Goal: Download file/media: Obtain a digital file from the website

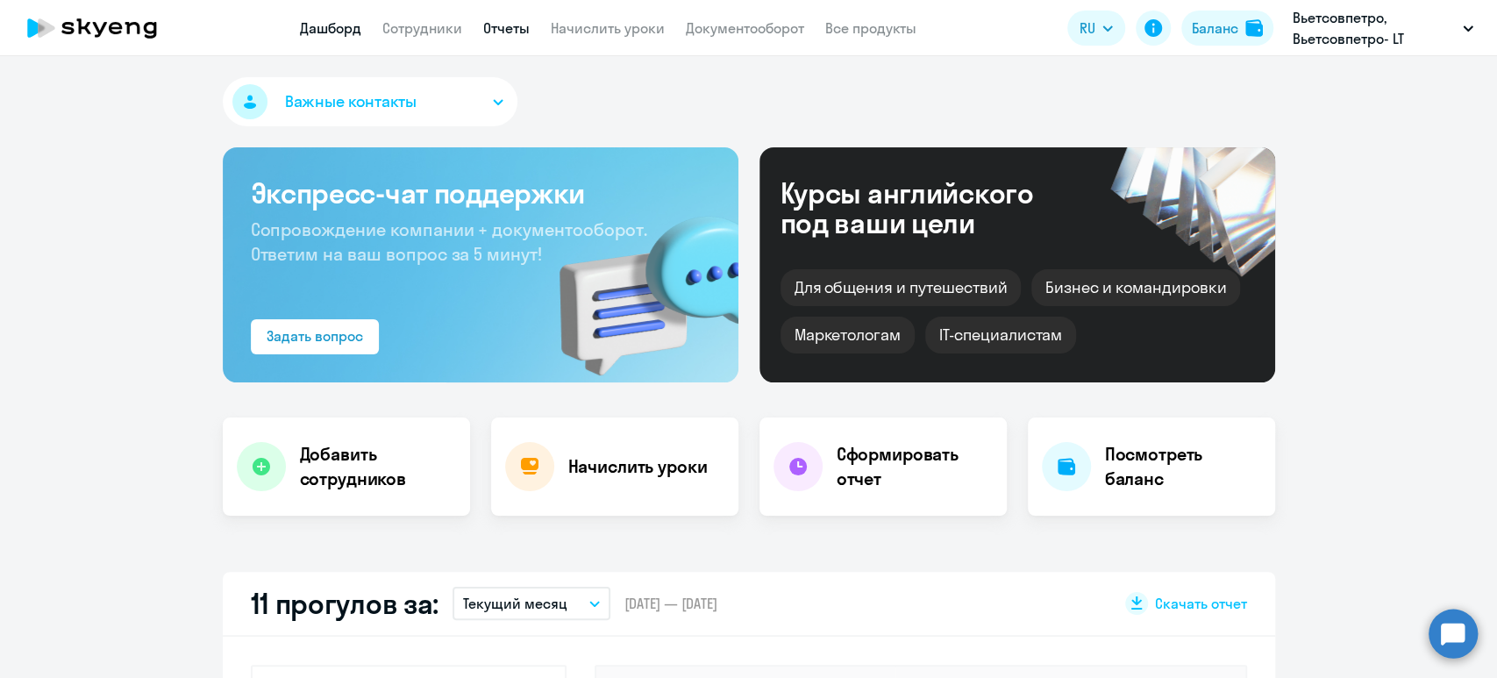
select select "30"
click at [506, 21] on link "Отчеты" at bounding box center [506, 28] width 46 height 18
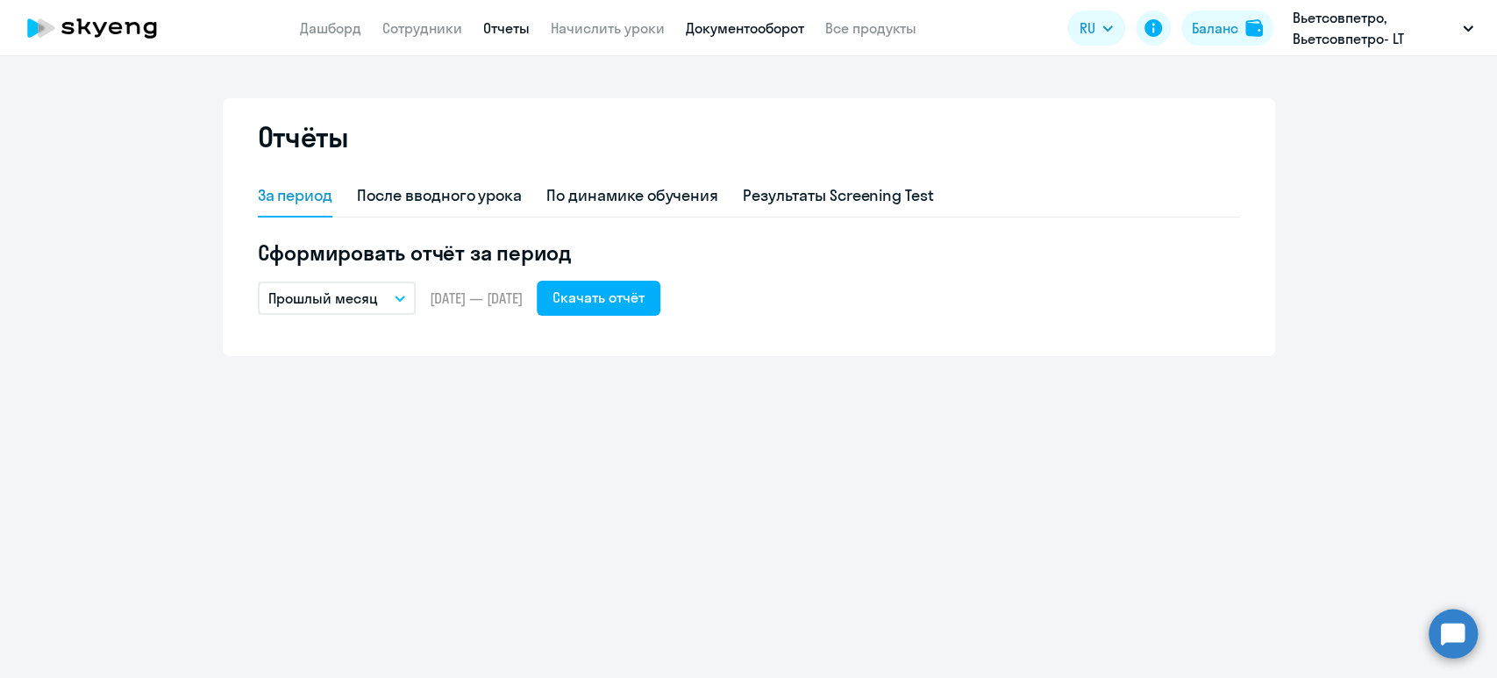
click at [750, 21] on link "Документооборот" at bounding box center [745, 28] width 118 height 18
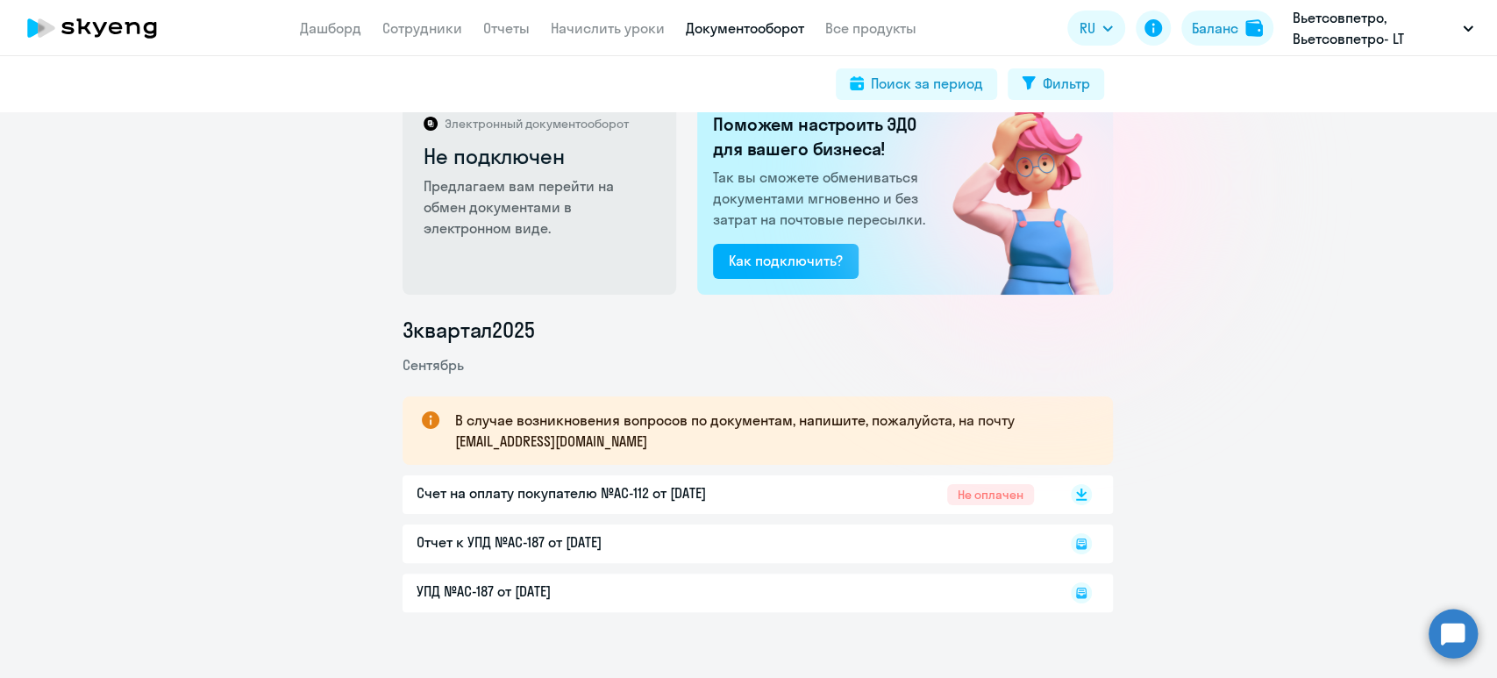
scroll to position [59, 0]
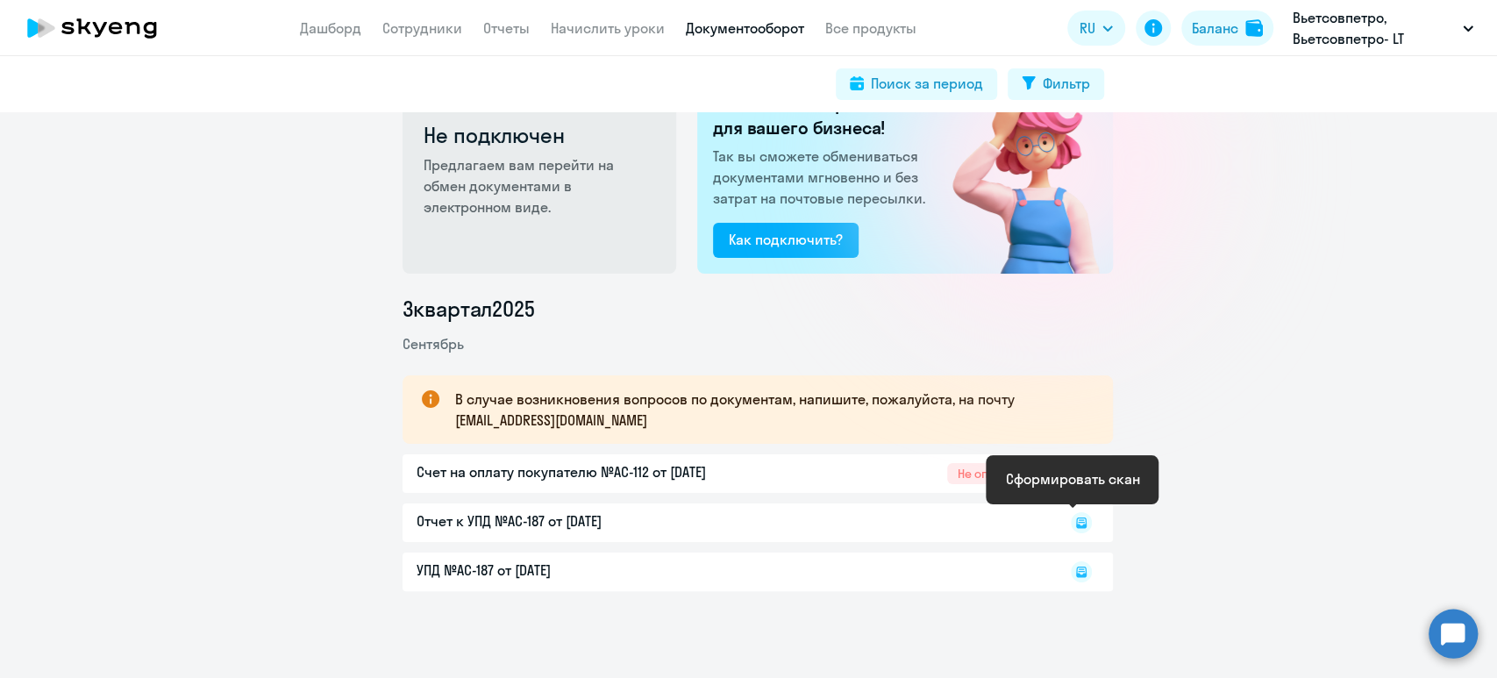
click at [1076, 526] on icon at bounding box center [1081, 522] width 11 height 11
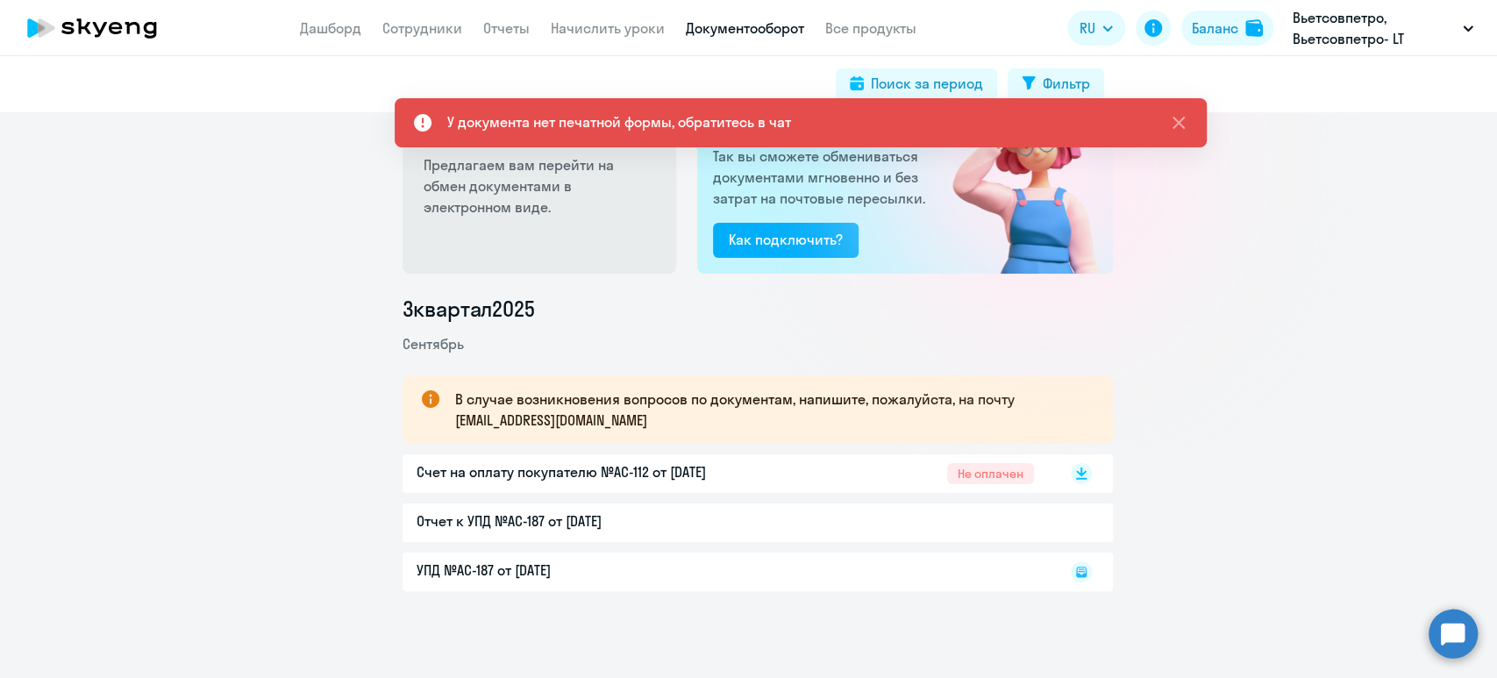
click at [517, 531] on div "Отчет к УПД №AC-187 от [DATE]" at bounding box center [758, 522] width 710 height 39
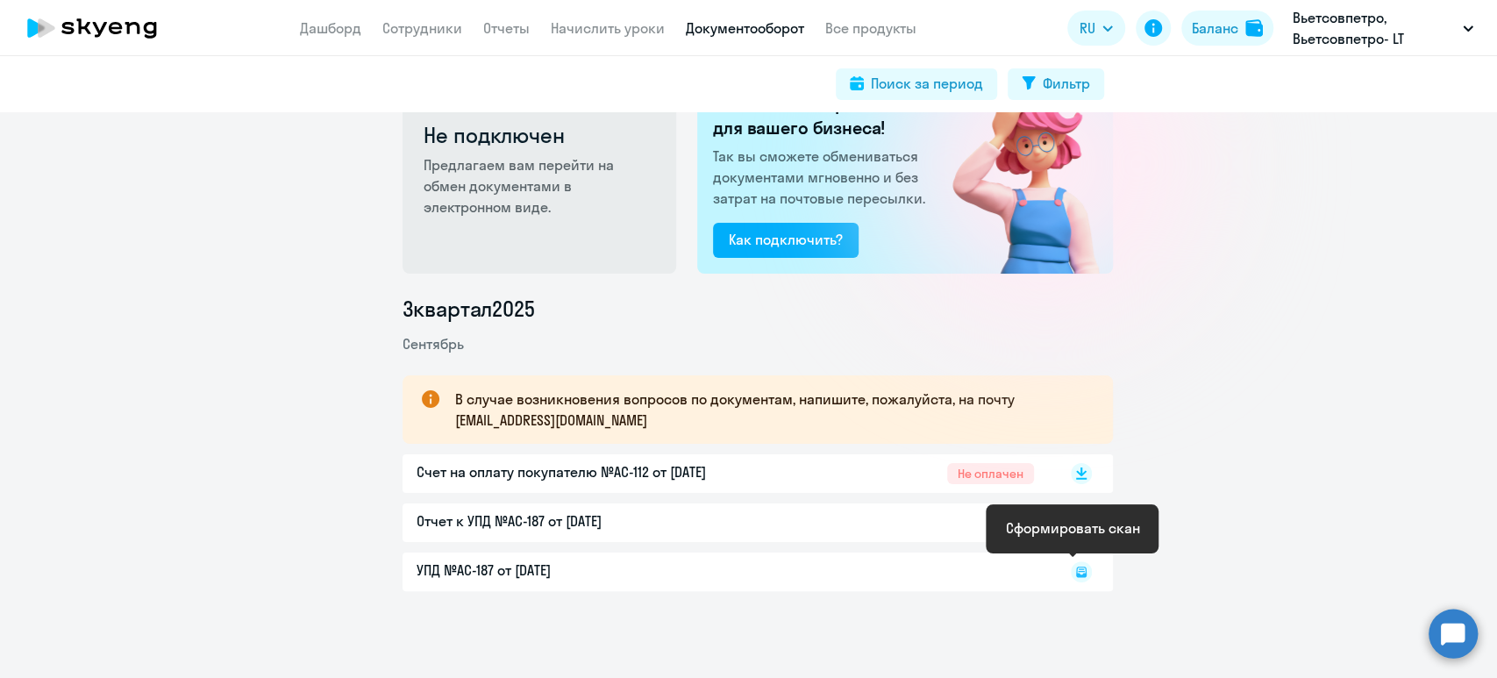
click at [1074, 570] on icon at bounding box center [1081, 571] width 21 height 21
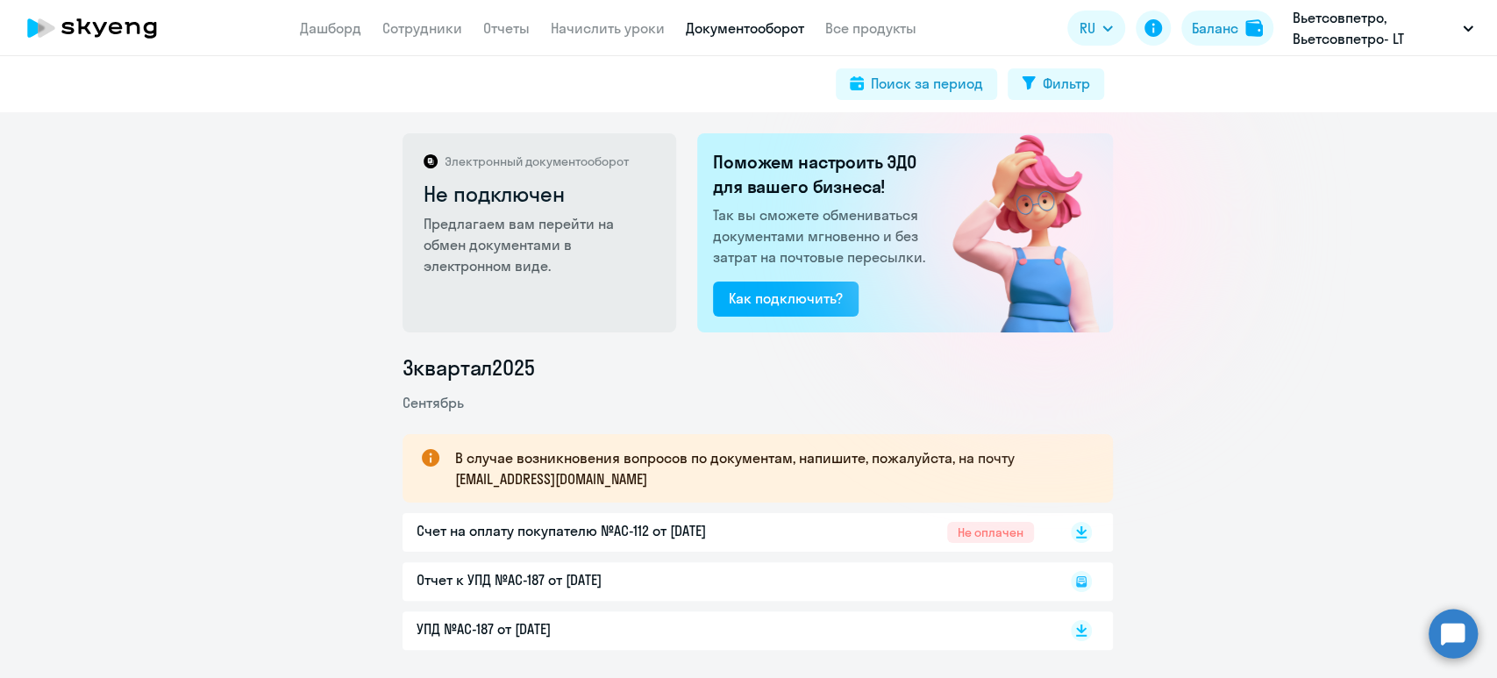
click at [452, 574] on div "Отчет к УПД №AC-187 от [DATE]" at bounding box center [758, 581] width 710 height 39
click at [460, 577] on div "Отчет к УПД №AC-187 от [DATE]" at bounding box center [758, 581] width 710 height 39
click at [1071, 574] on icon at bounding box center [1081, 581] width 21 height 21
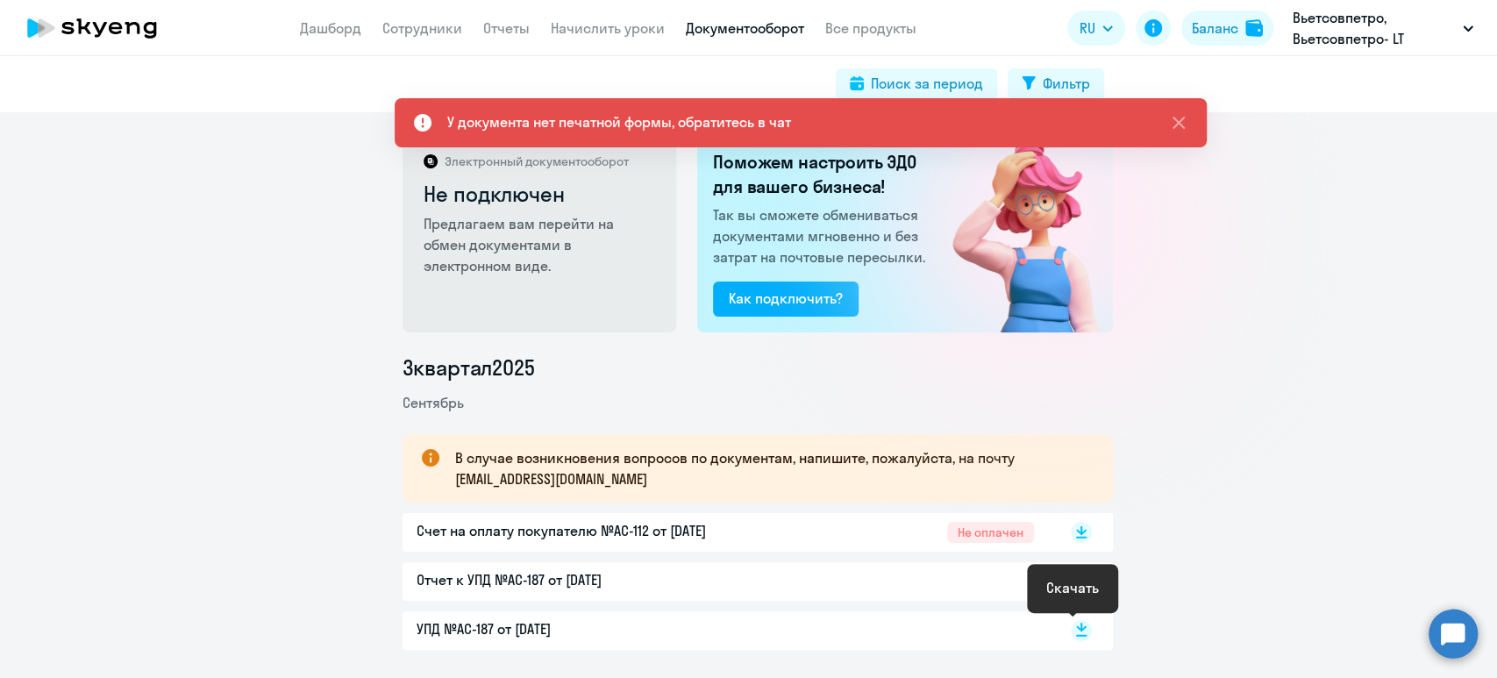
click at [1071, 631] on rect at bounding box center [1081, 630] width 21 height 21
click at [508, 28] on link "Отчеты" at bounding box center [506, 28] width 46 height 18
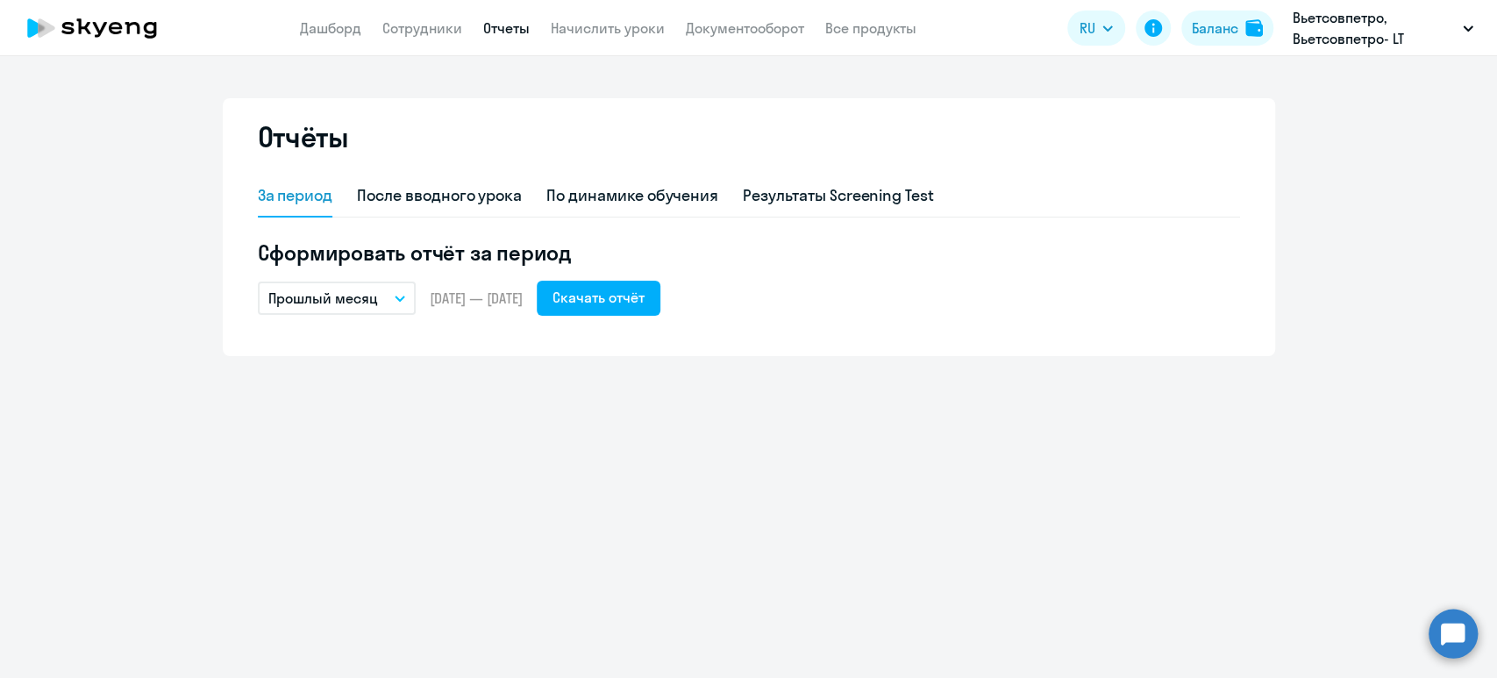
click at [388, 296] on button "Прошлый месяц" at bounding box center [337, 297] width 158 height 33
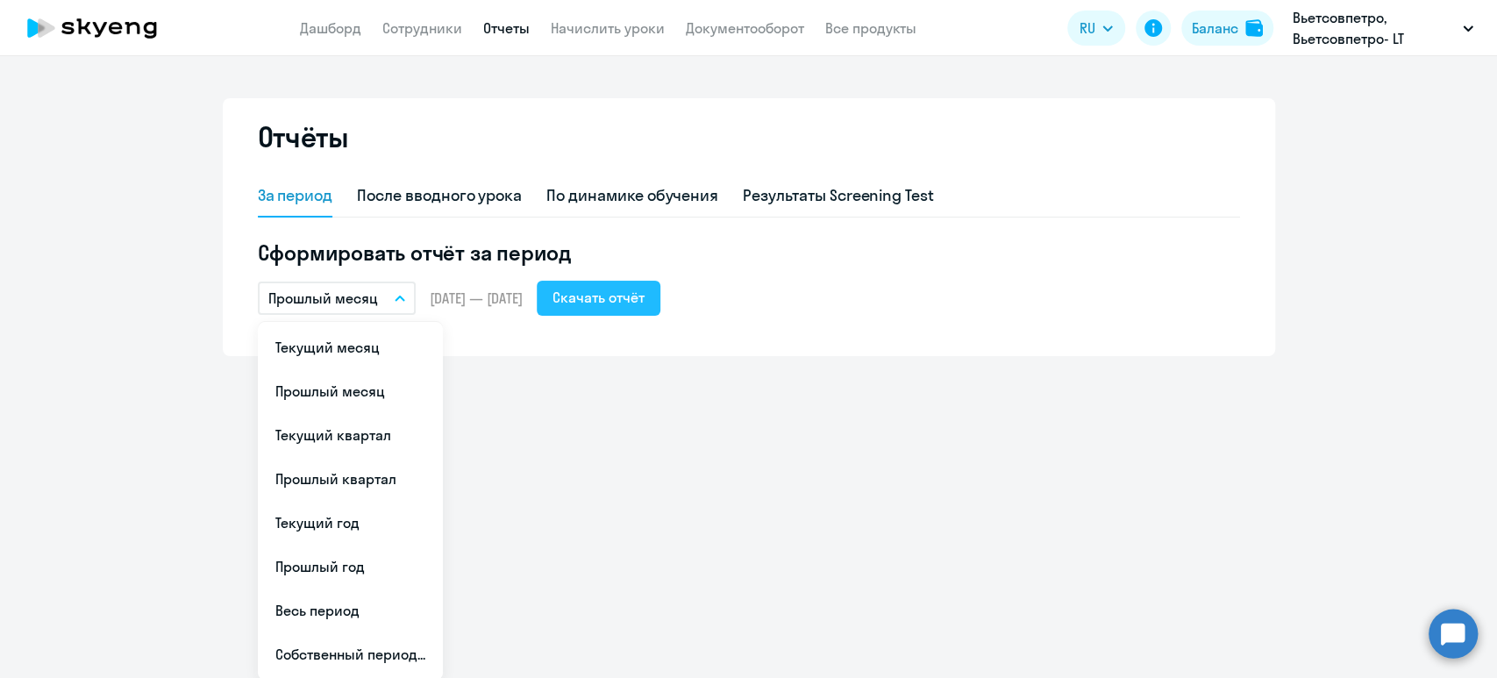
click at [615, 302] on div "Скачать отчёт" at bounding box center [598, 297] width 92 height 21
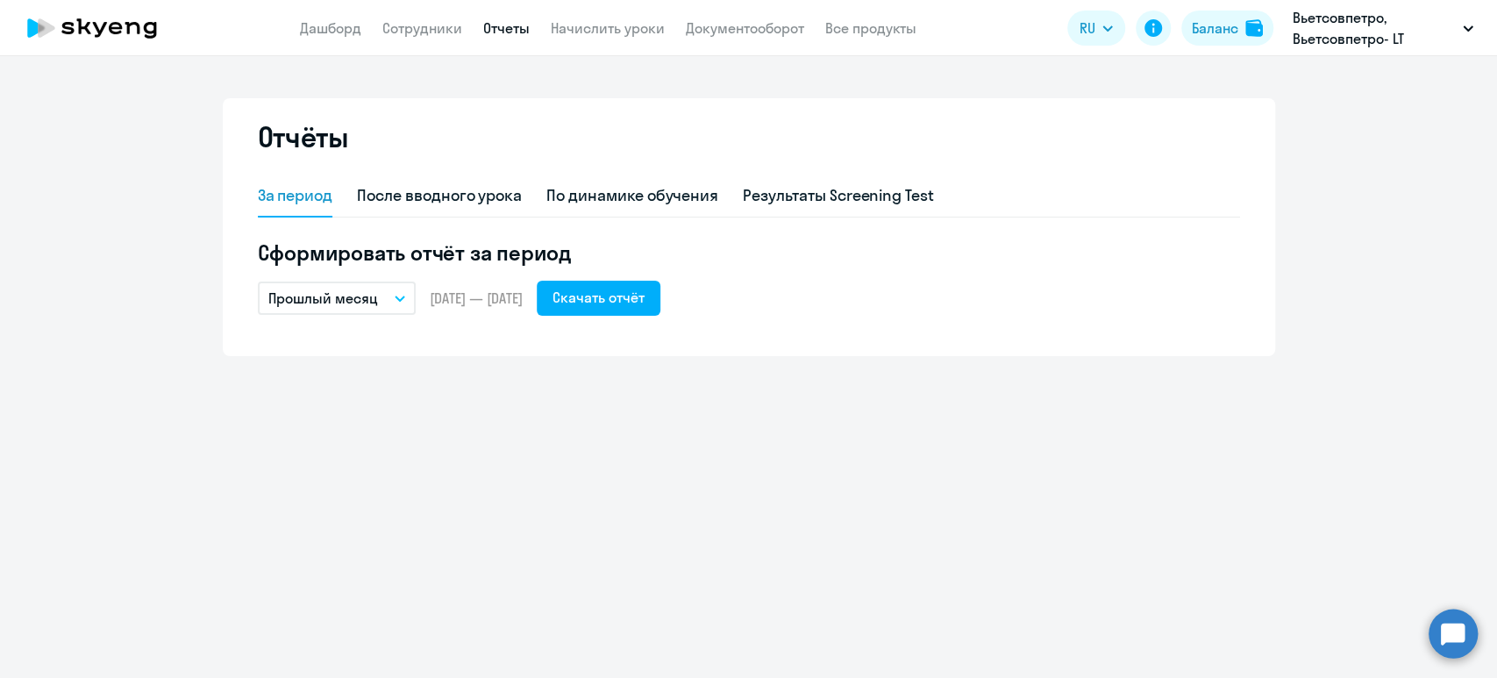
click at [395, 291] on button "Прошлый месяц" at bounding box center [337, 297] width 158 height 33
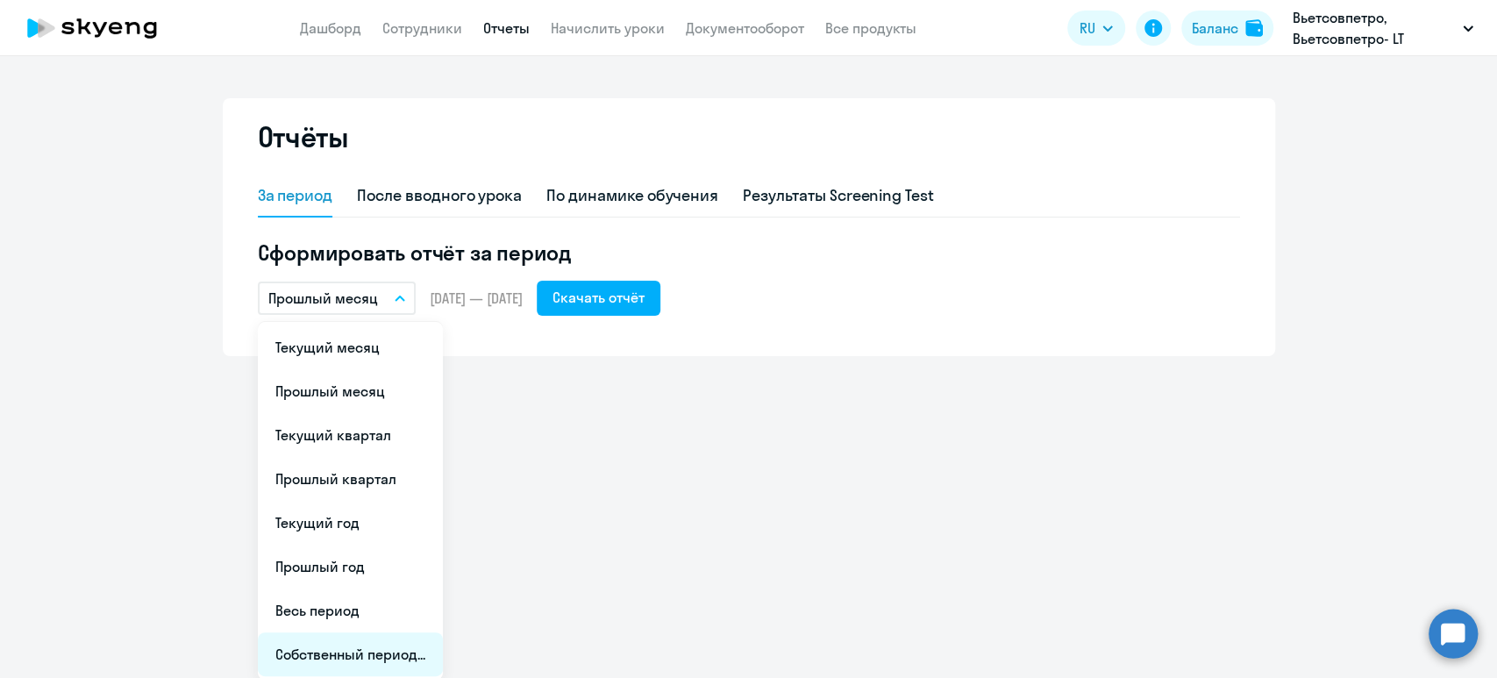
click at [353, 646] on li "Собственный период..." at bounding box center [350, 654] width 185 height 44
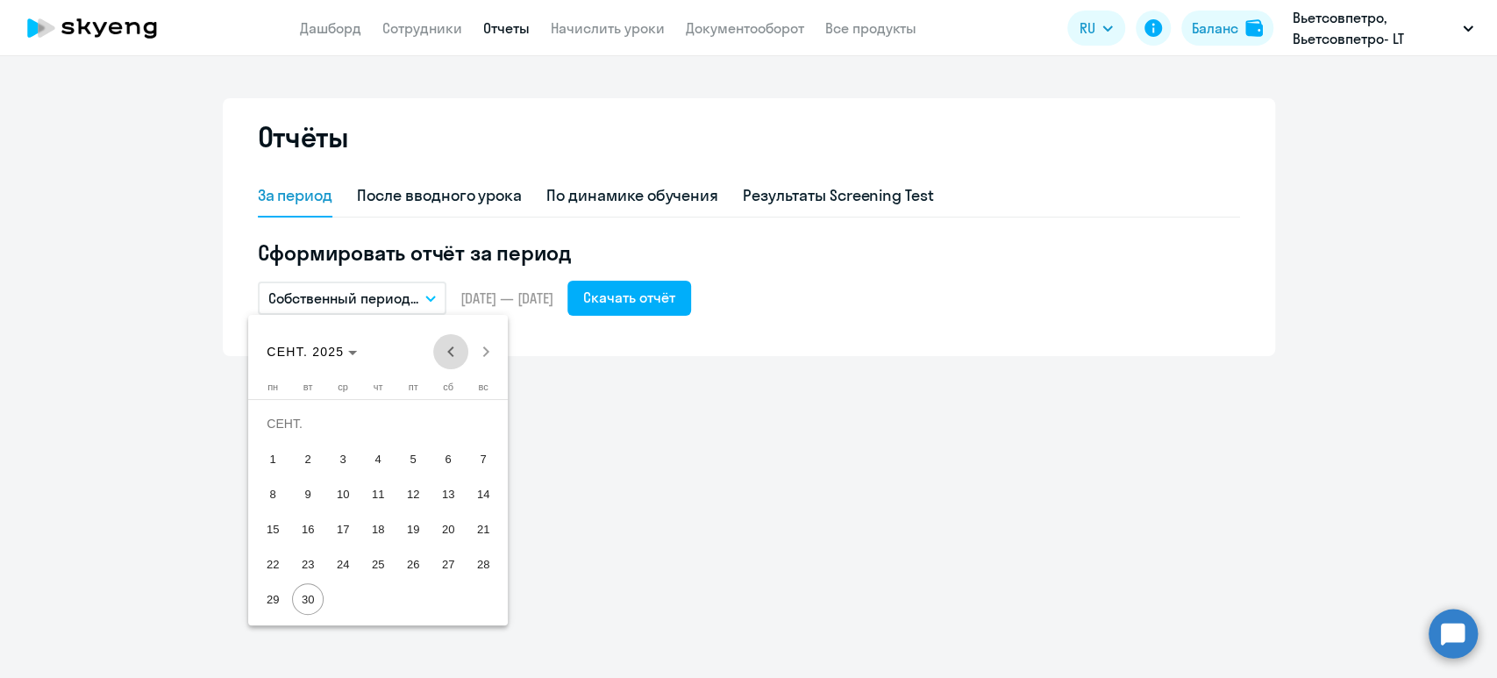
click at [452, 344] on span "Previous month" at bounding box center [450, 351] width 35 height 35
click at [406, 411] on span "1" at bounding box center [413, 424] width 32 height 32
click at [474, 568] on span "31" at bounding box center [483, 564] width 32 height 32
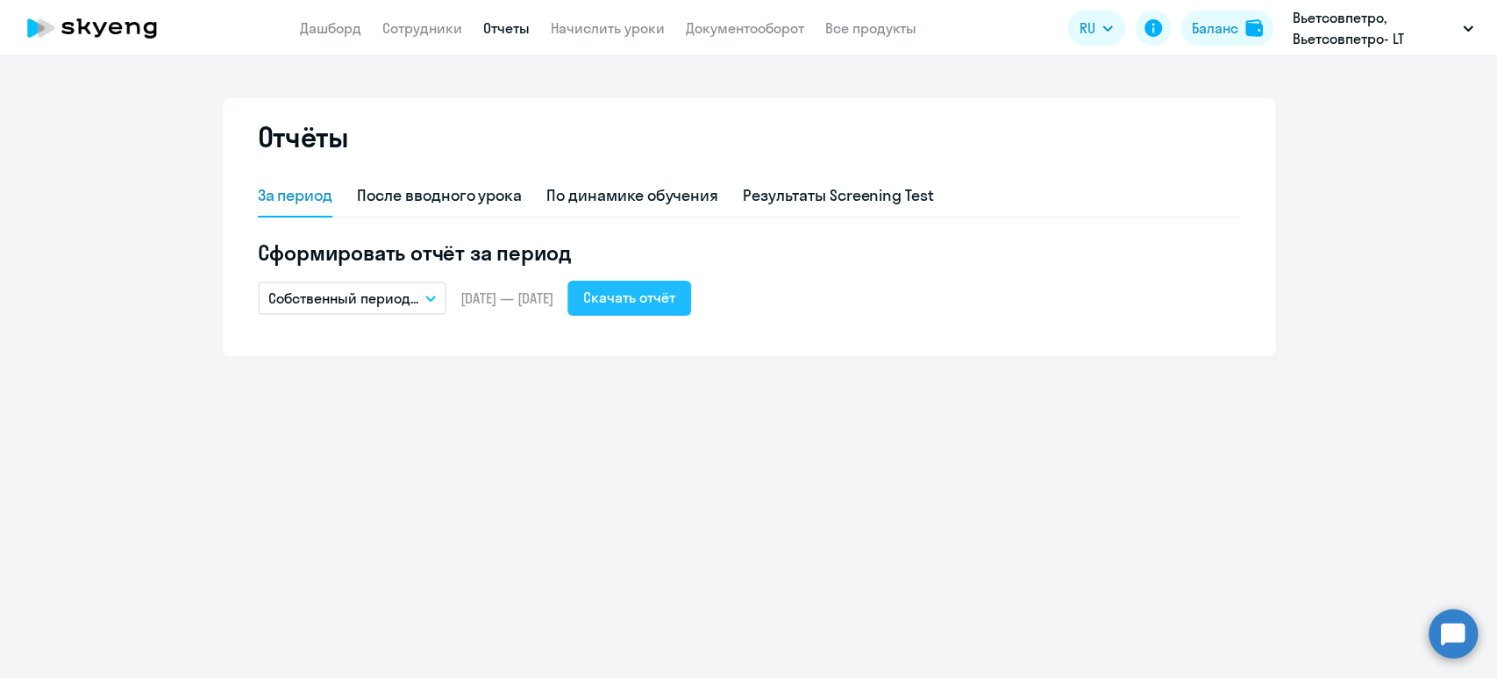
click at [667, 295] on div "Скачать отчёт" at bounding box center [629, 297] width 92 height 21
click at [738, 26] on link "Документооборот" at bounding box center [745, 28] width 118 height 18
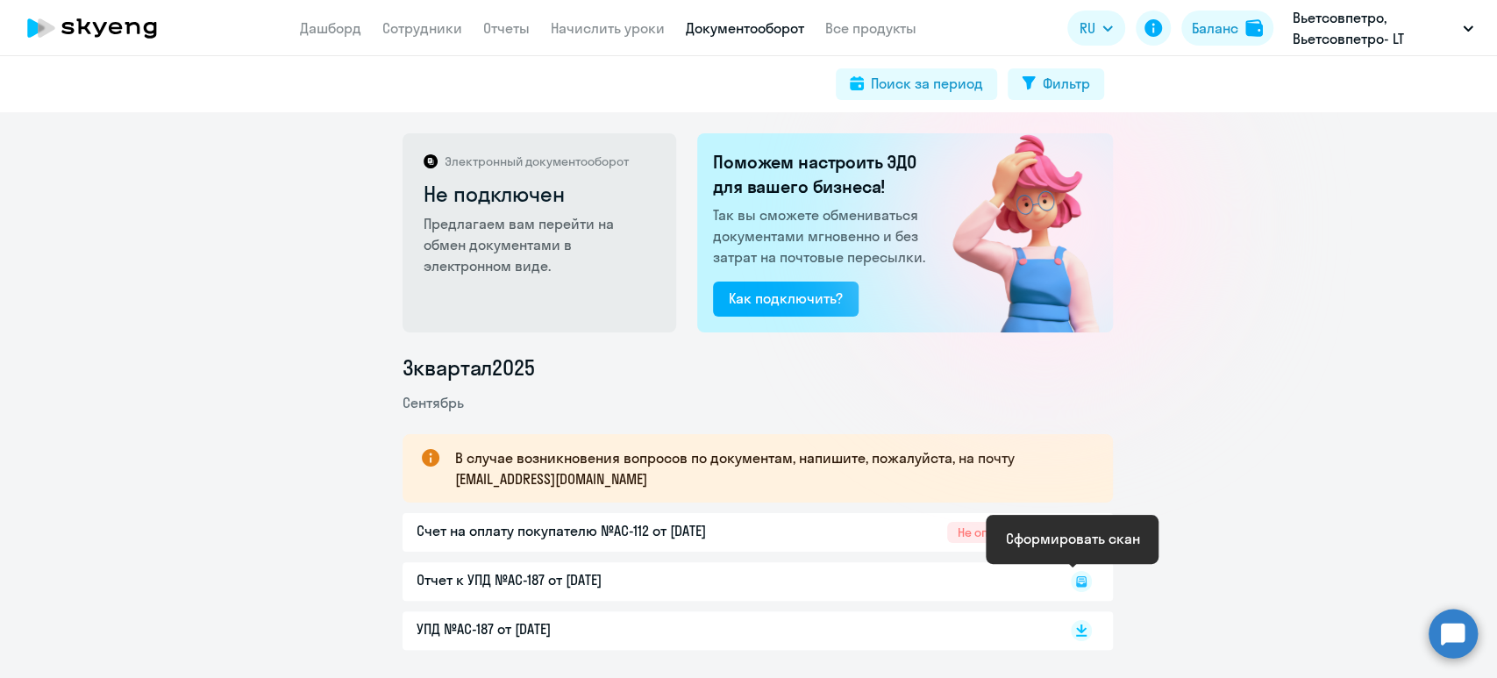
click at [1076, 583] on icon at bounding box center [1081, 581] width 11 height 11
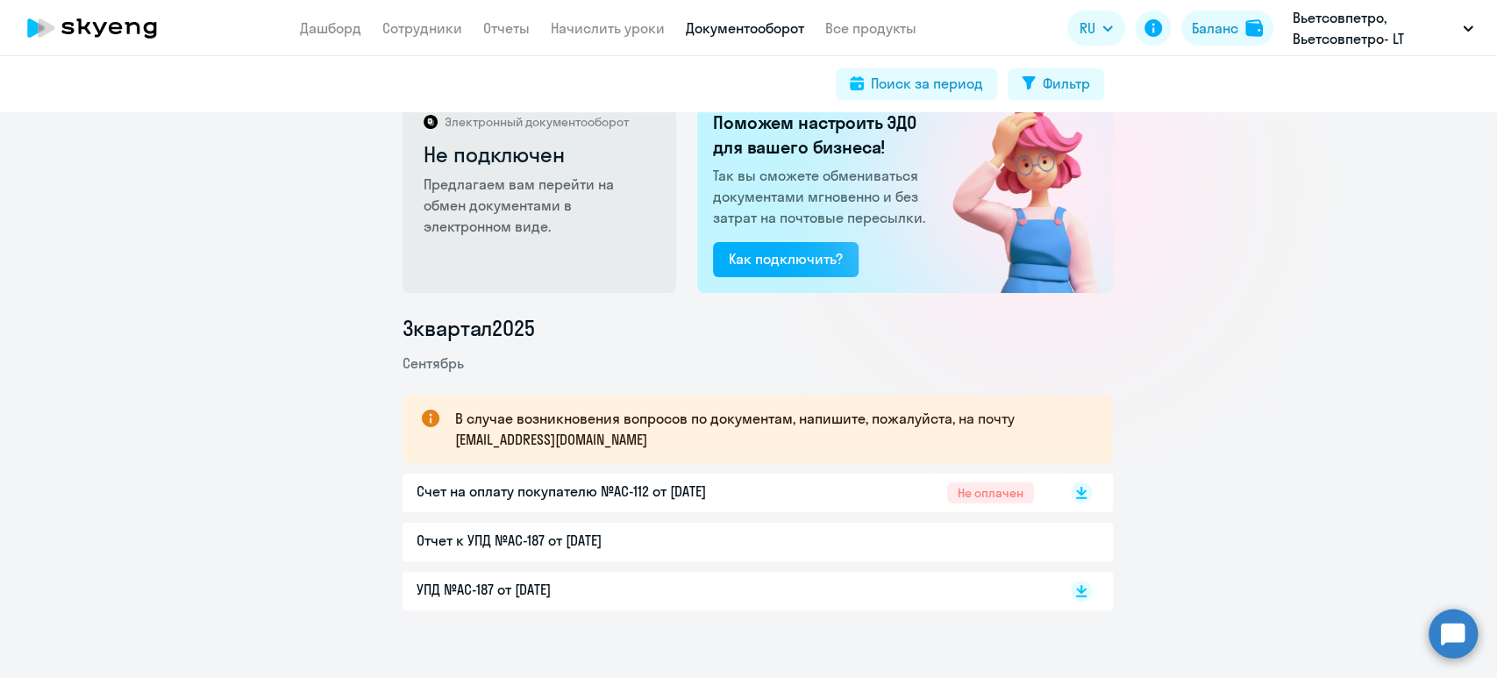
scroll to position [59, 0]
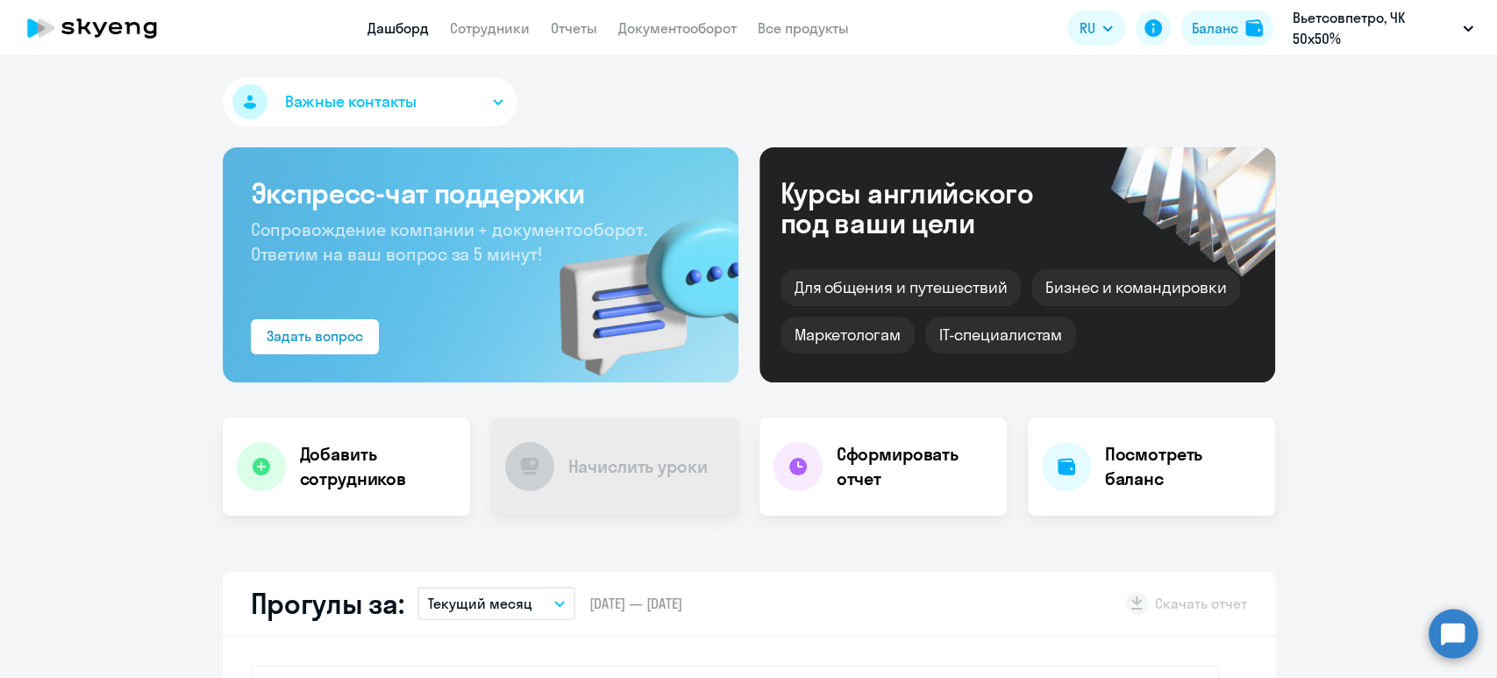
click at [592, 40] on app-header "Дашборд Сотрудники Отчеты Документооборот Все продукты Дашборд Сотрудники Отчет…" at bounding box center [748, 28] width 1497 height 56
click at [572, 25] on link "Отчеты" at bounding box center [574, 28] width 46 height 18
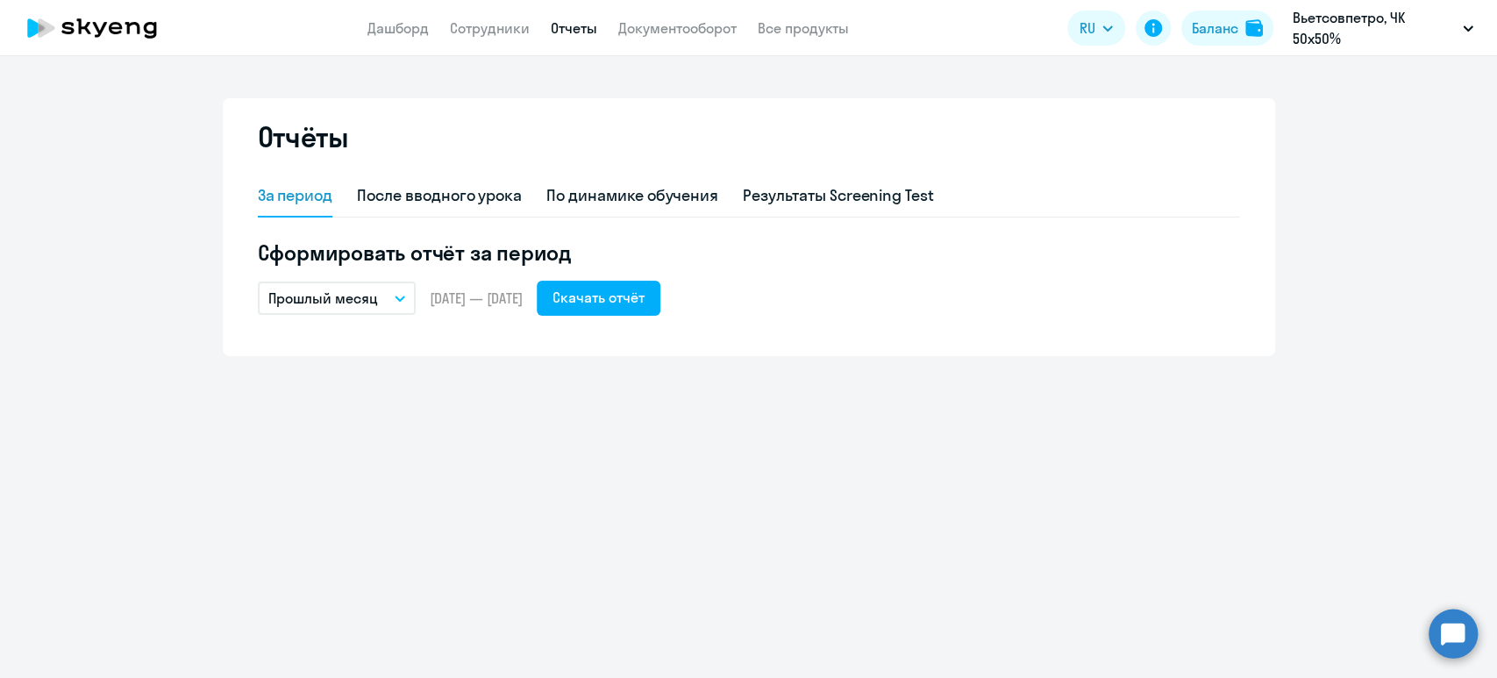
click at [351, 292] on p "Прошлый месяц" at bounding box center [323, 298] width 110 height 21
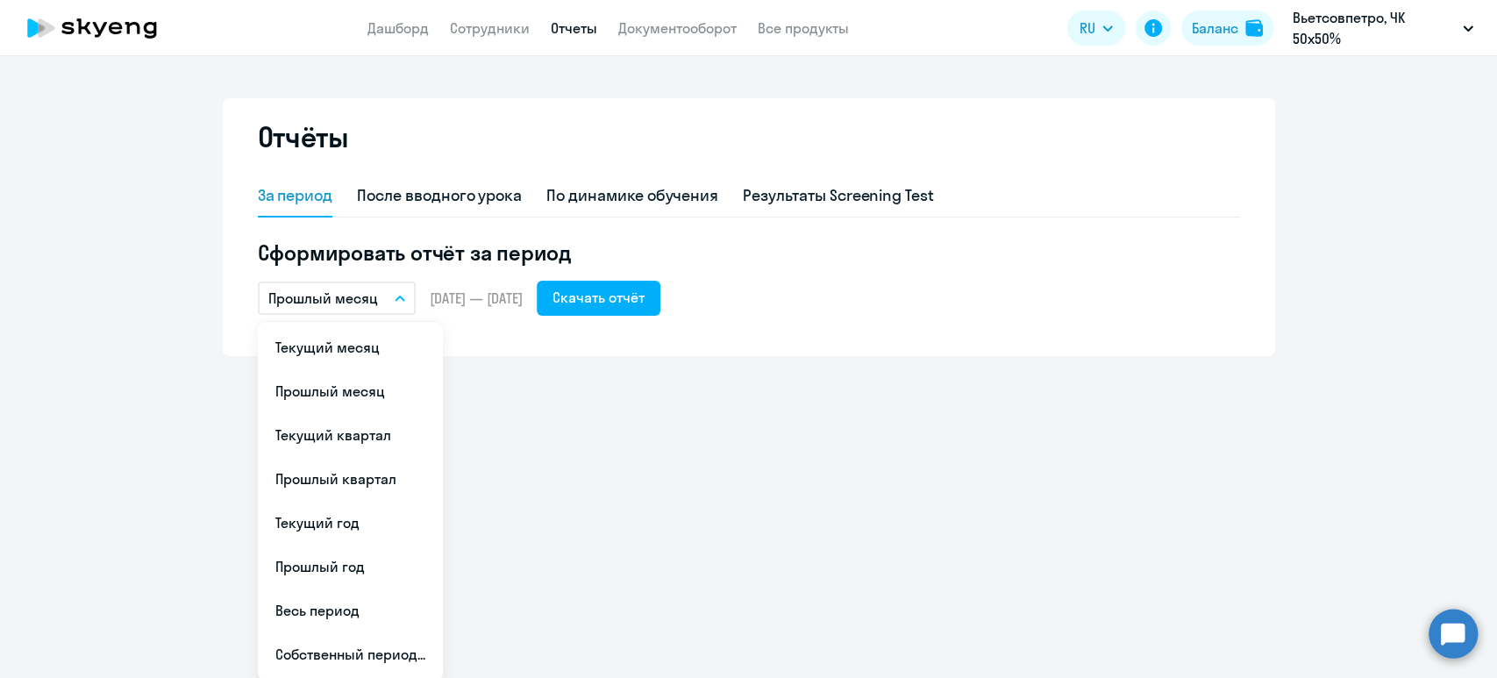
click at [493, 295] on span "[DATE] — [DATE]" at bounding box center [476, 298] width 93 height 19
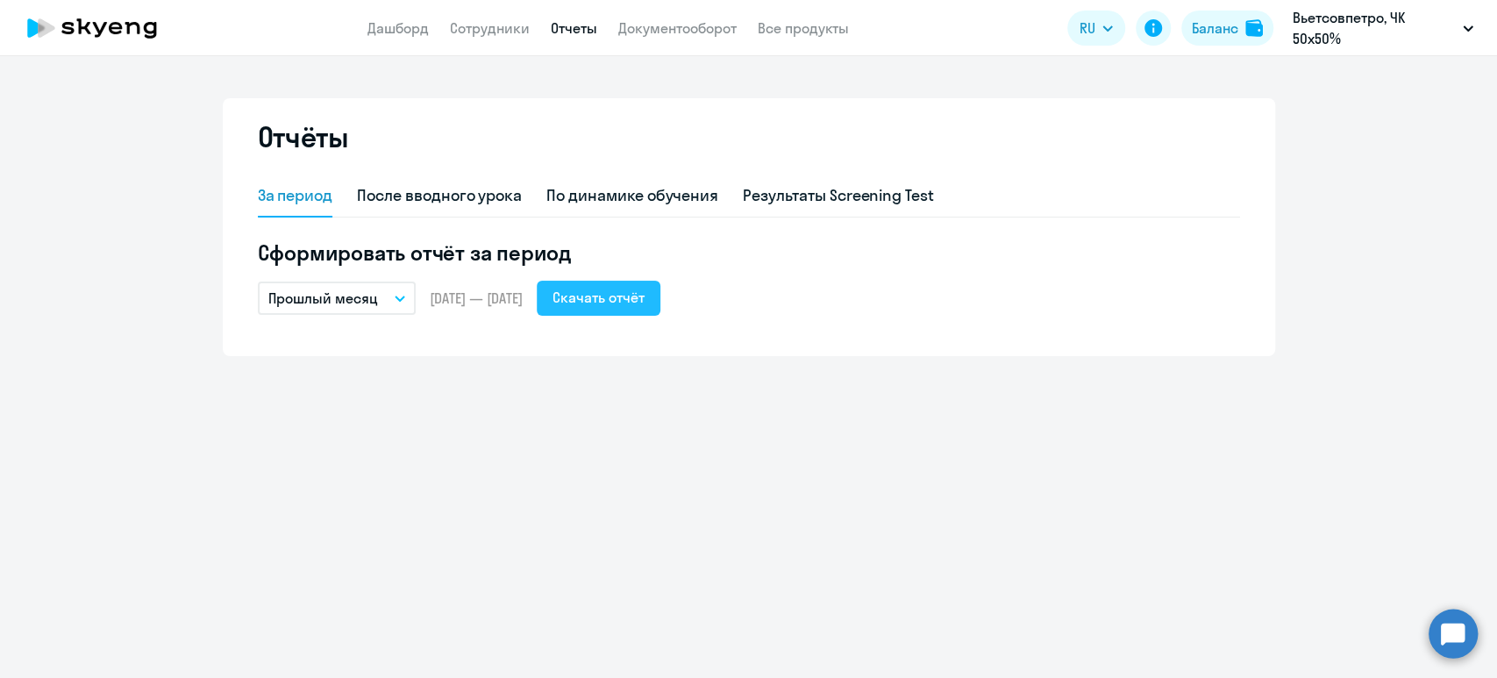
click at [645, 300] on div "Скачать отчёт" at bounding box center [598, 297] width 92 height 21
click at [666, 25] on link "Документооборот" at bounding box center [677, 28] width 118 height 18
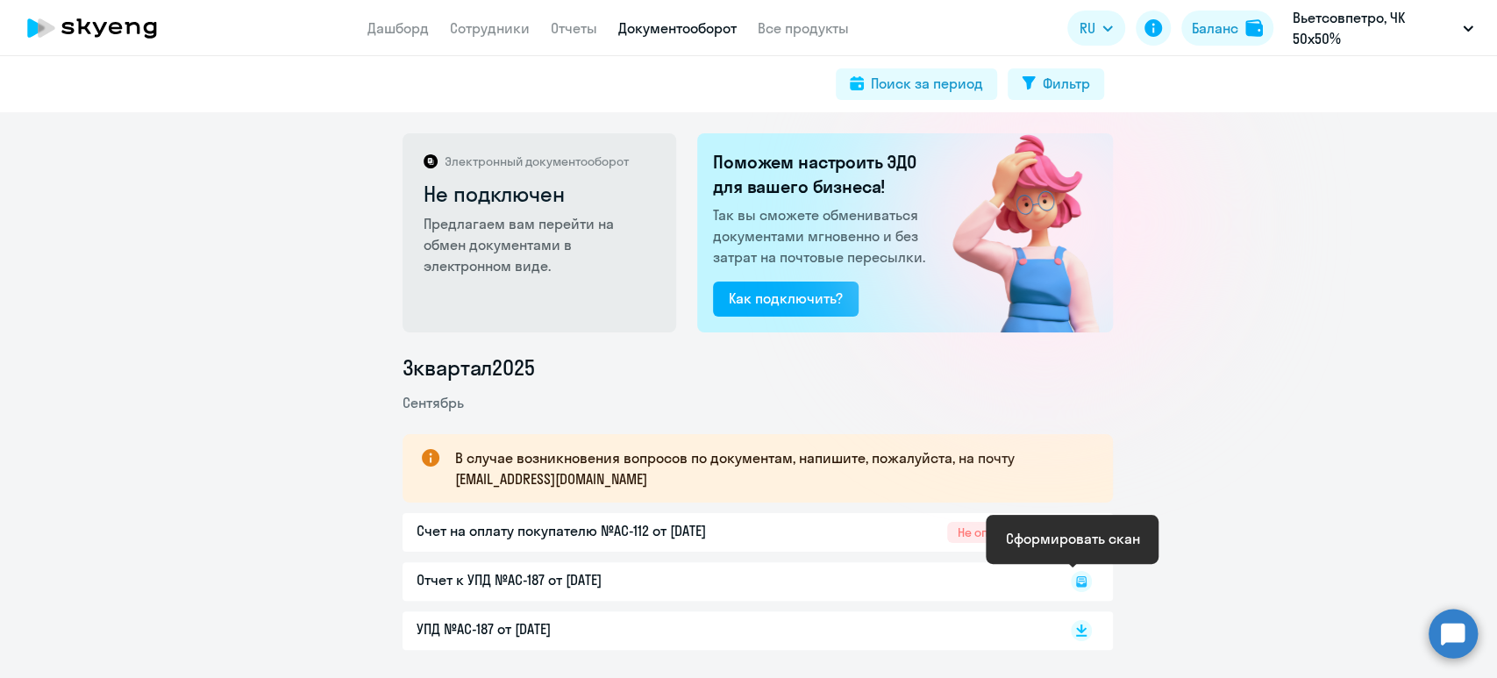
click at [1079, 583] on rect at bounding box center [1081, 581] width 21 height 21
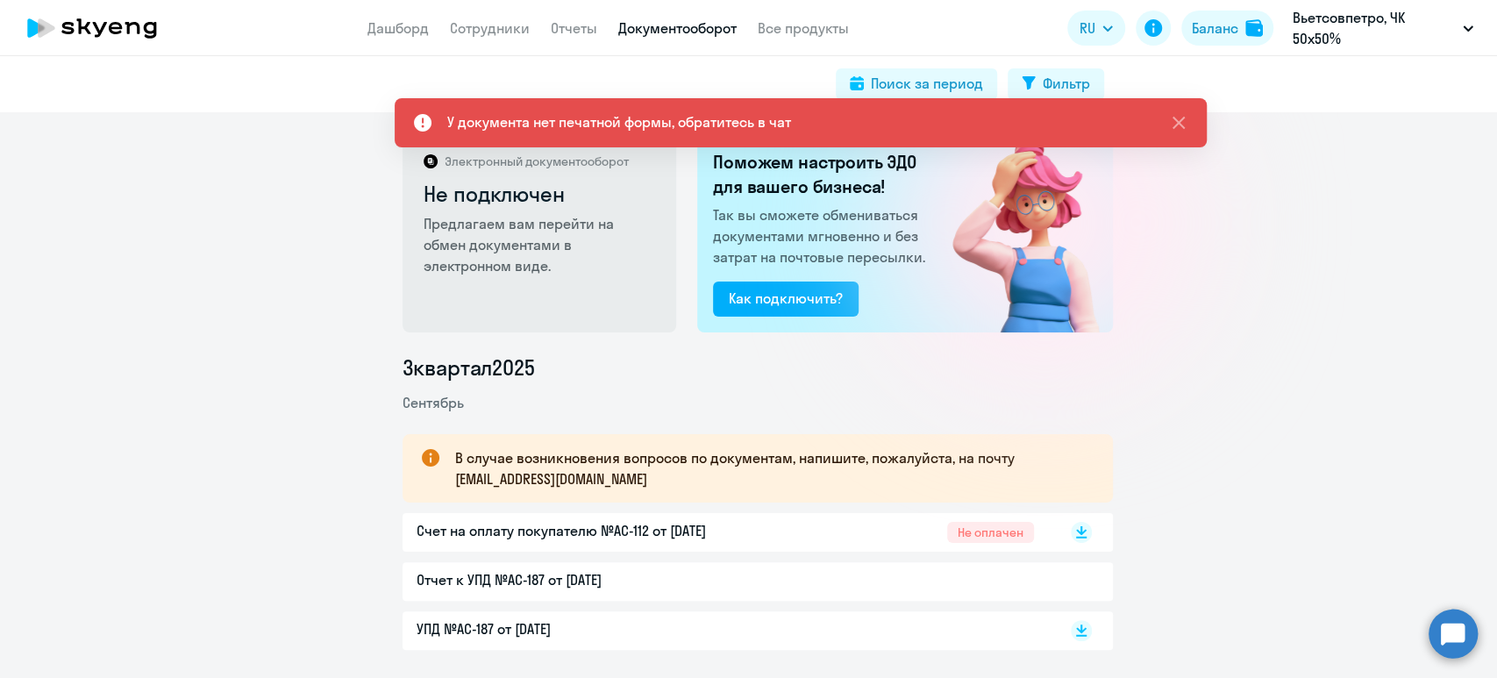
click at [1070, 581] on div at bounding box center [1063, 581] width 58 height 25
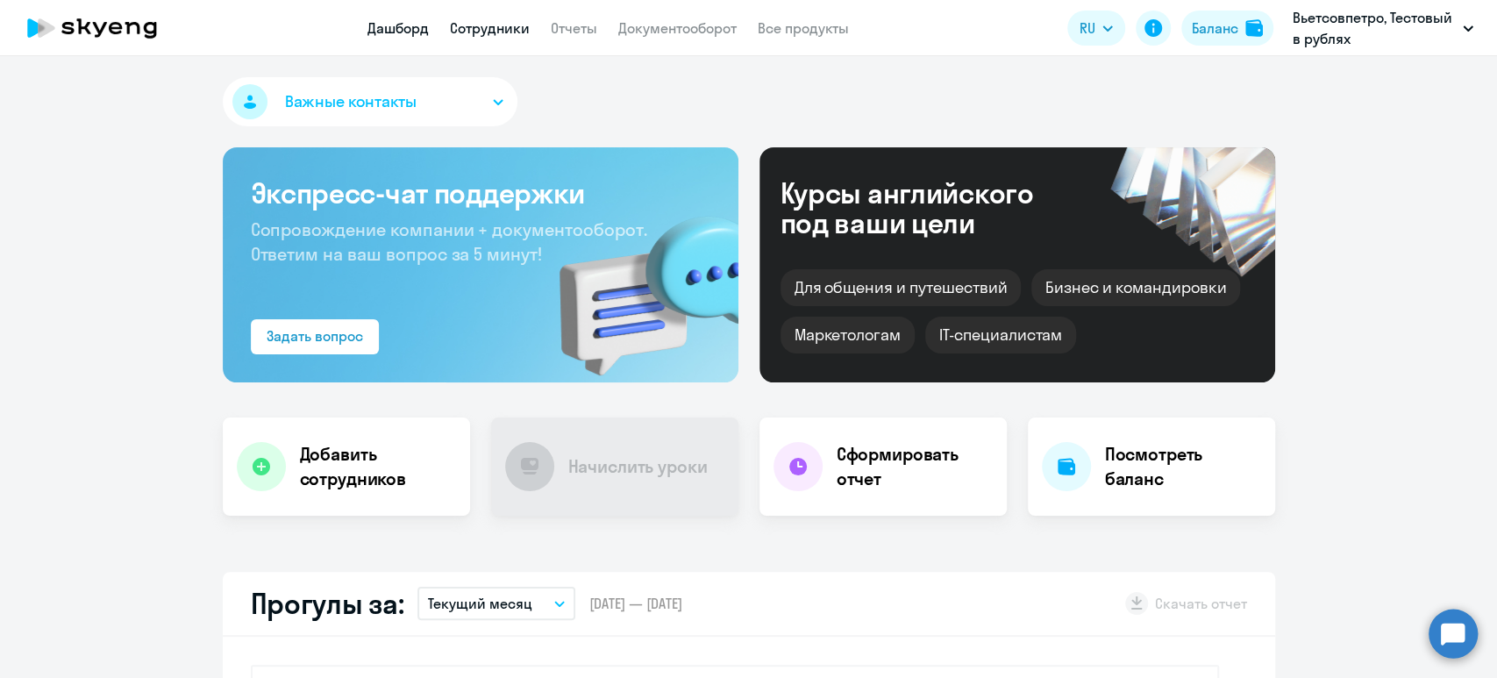
click at [481, 28] on link "Сотрудники" at bounding box center [490, 28] width 80 height 18
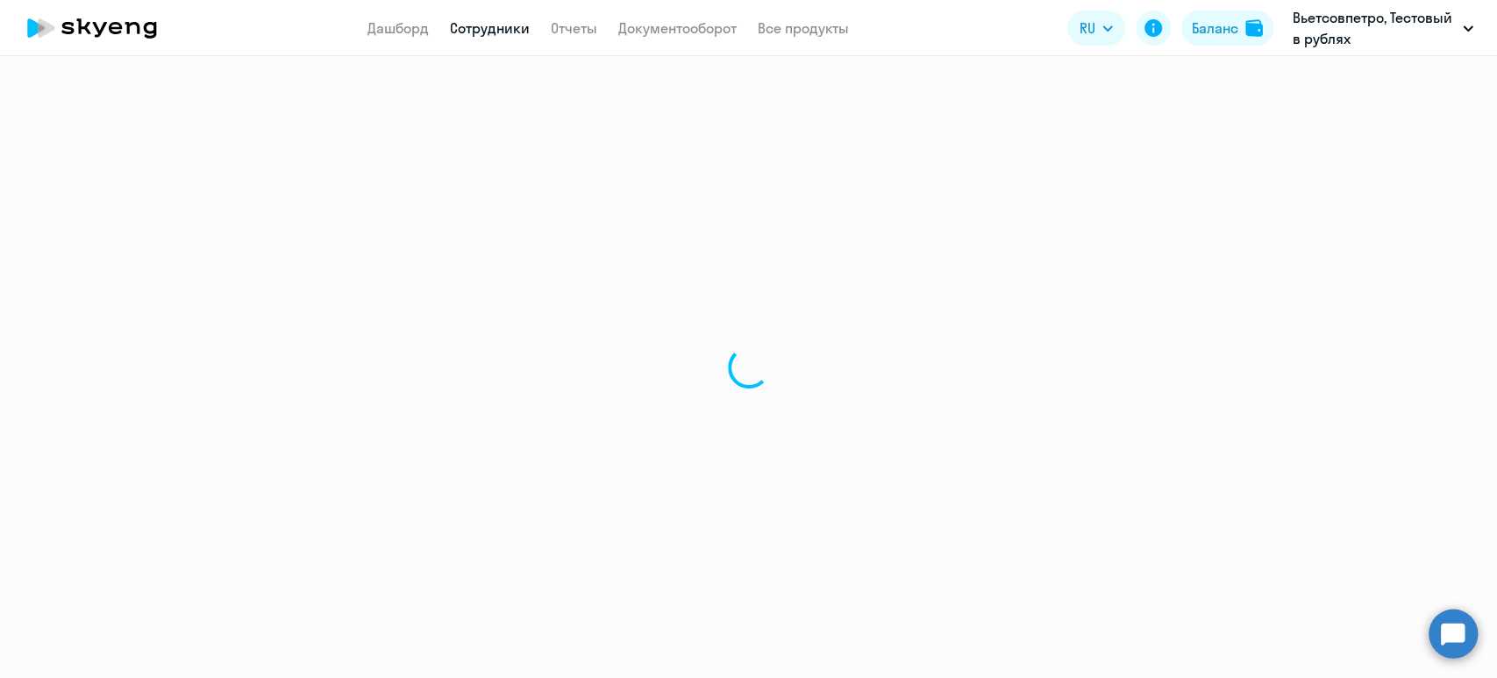
select select "30"
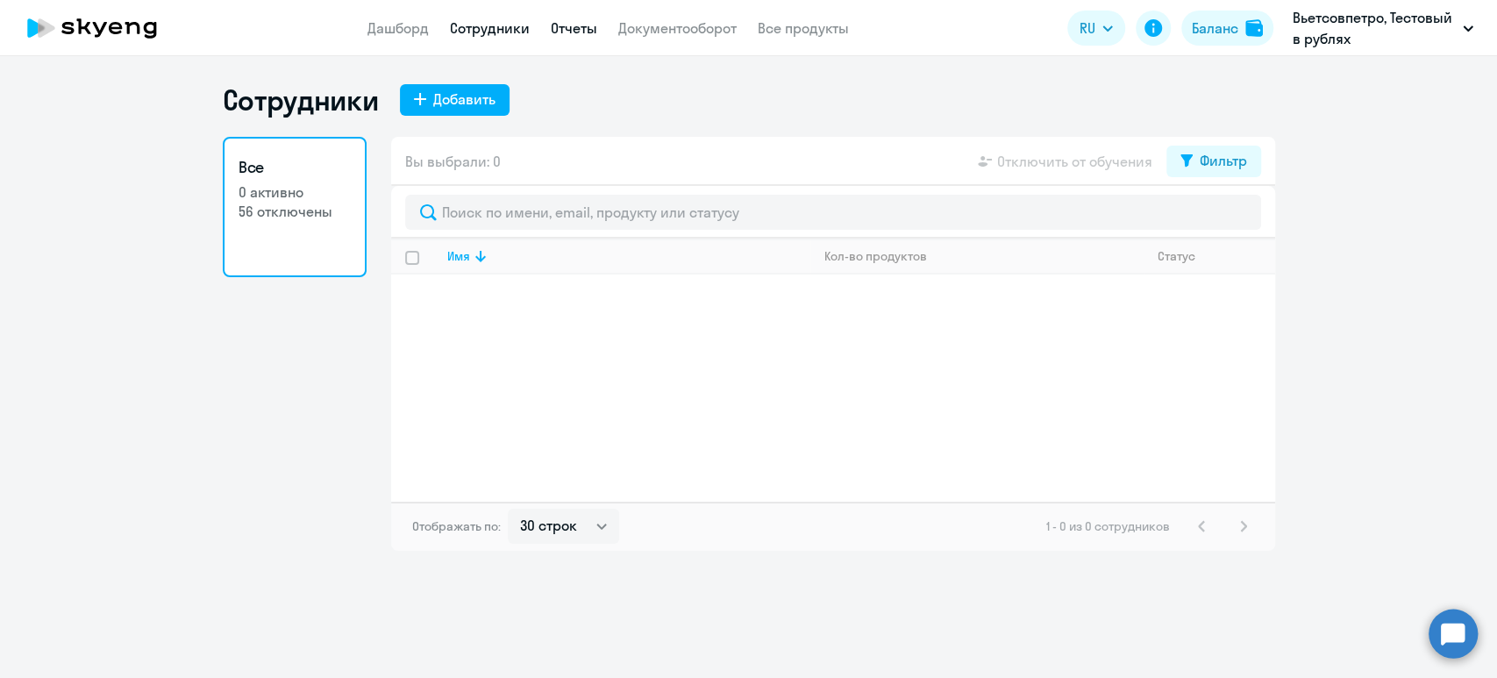
click at [575, 20] on link "Отчеты" at bounding box center [574, 28] width 46 height 18
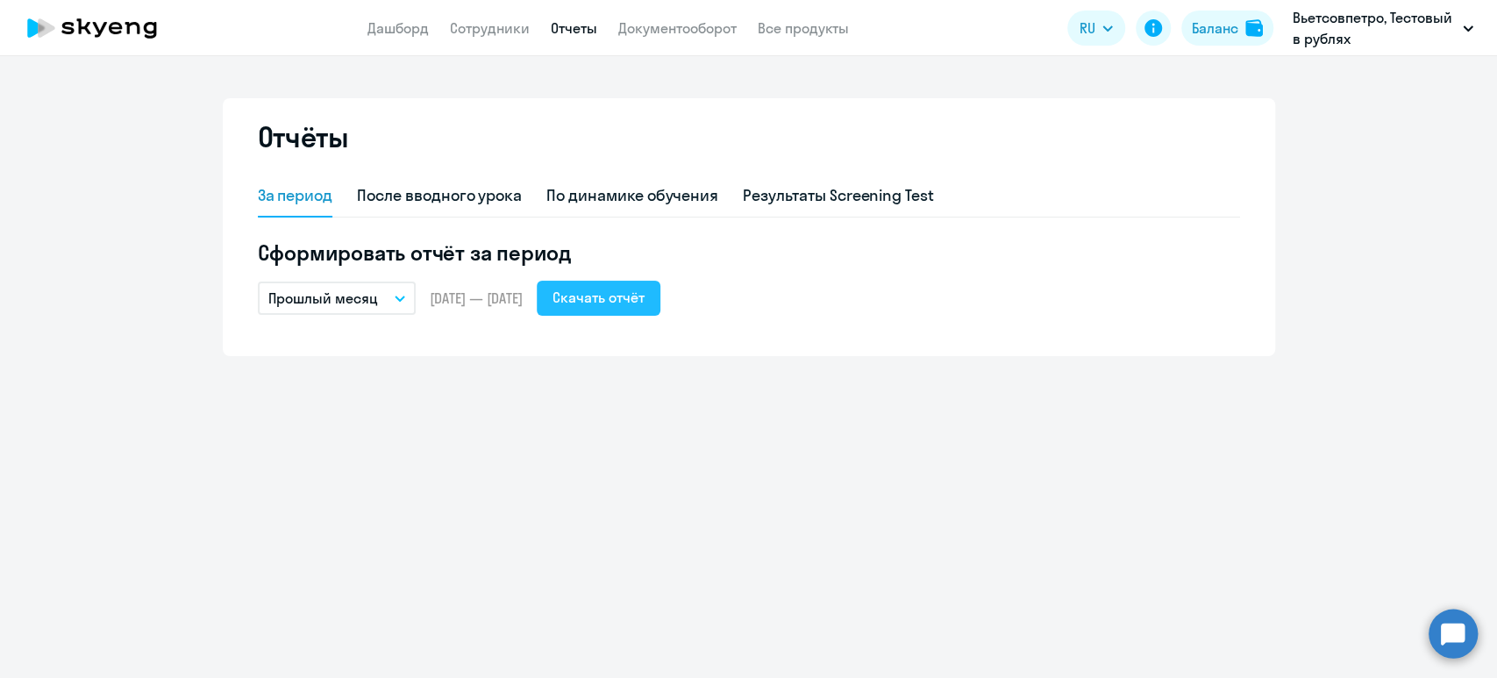
click at [645, 296] on div "Скачать отчёт" at bounding box center [598, 297] width 92 height 21
click at [806, 19] on link "Все продукты" at bounding box center [803, 28] width 91 height 18
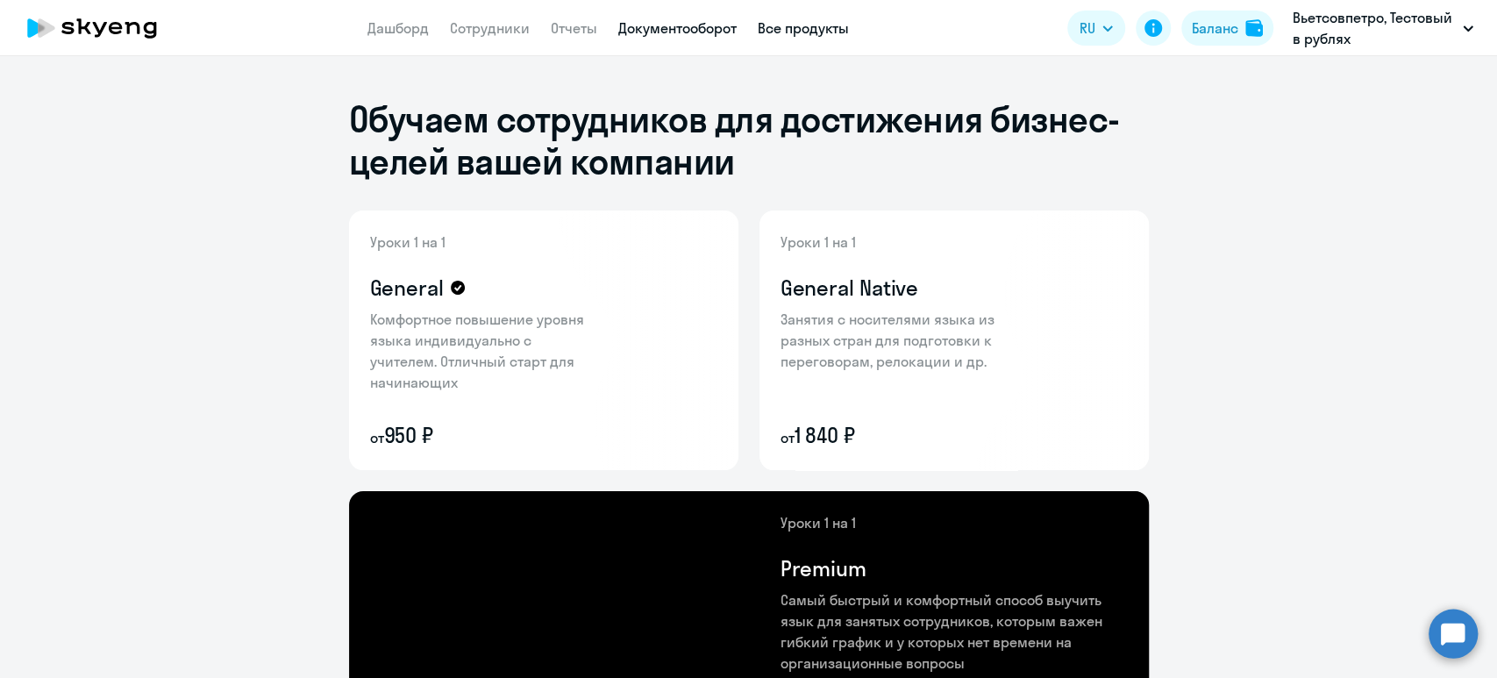
click at [673, 34] on link "Документооборот" at bounding box center [677, 28] width 118 height 18
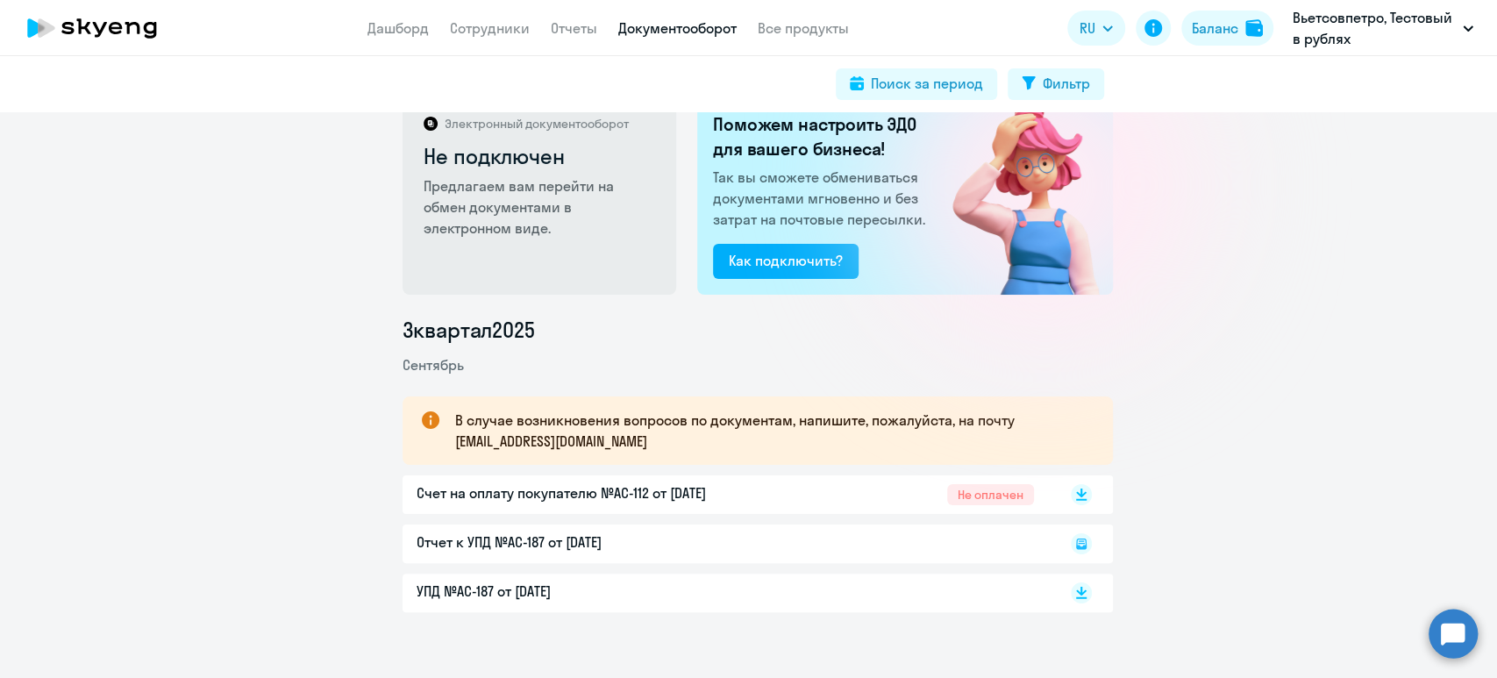
scroll to position [59, 0]
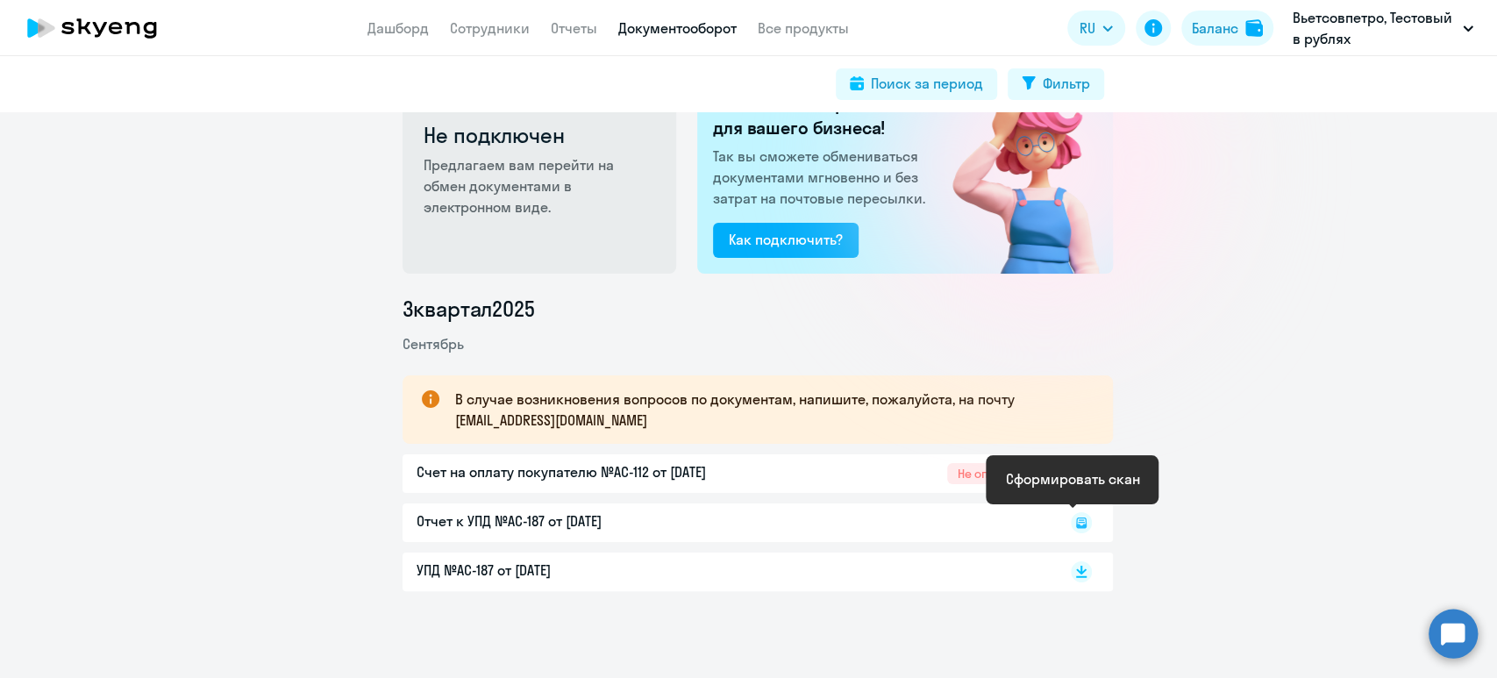
click at [1078, 522] on icon at bounding box center [1081, 522] width 6 height 1
